Goal: Task Accomplishment & Management: Manage account settings

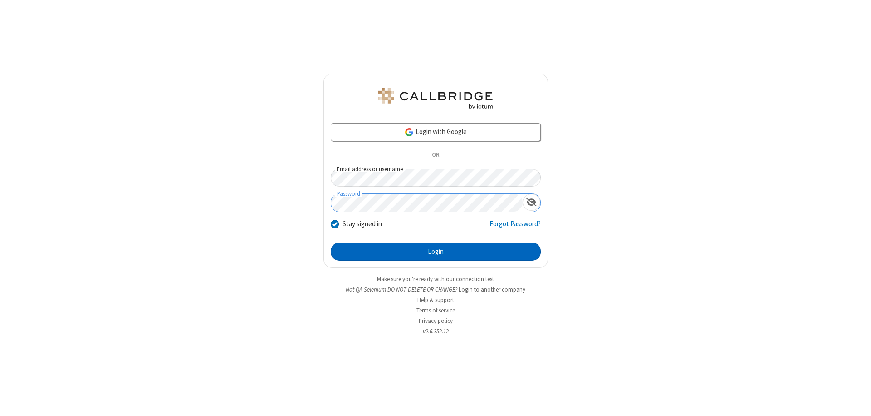
click at [436, 251] on button "Login" at bounding box center [436, 251] width 210 height 18
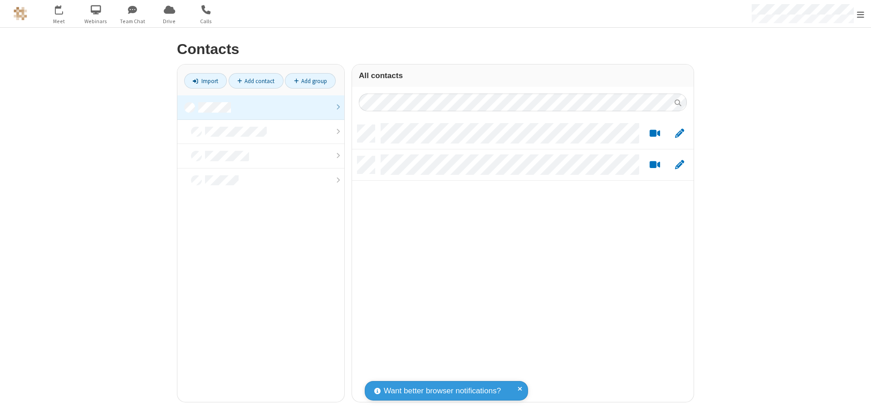
scroll to position [277, 335]
click at [256, 81] on link "Add contact" at bounding box center [256, 80] width 55 height 15
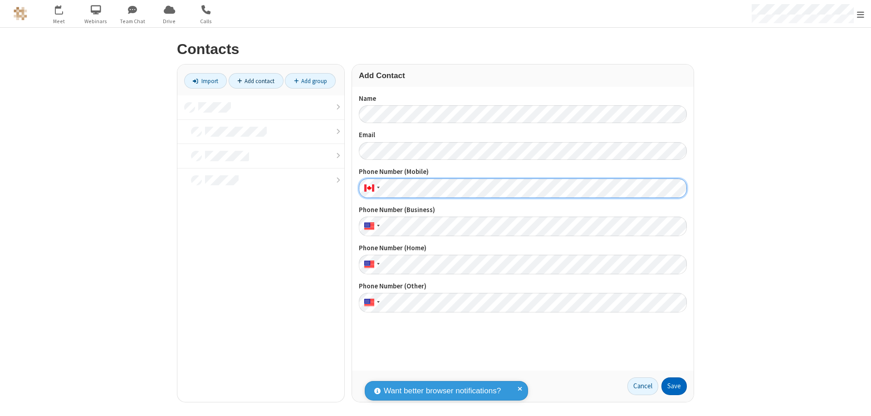
click at [674, 386] on button "Save" at bounding box center [674, 386] width 25 height 18
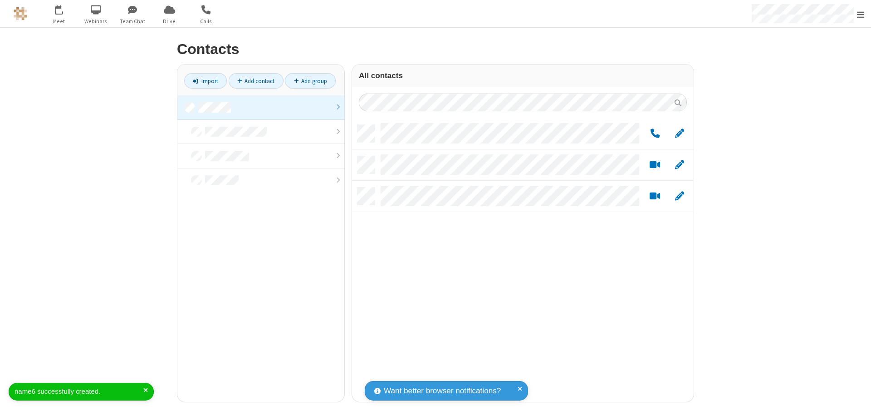
scroll to position [277, 335]
